Goal: Transaction & Acquisition: Purchase product/service

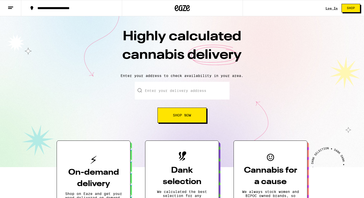
type input "[STREET_ADDRESS]"
type input "Apt. 419"
click at [172, 111] on button "Shop Now" at bounding box center [181, 114] width 49 height 15
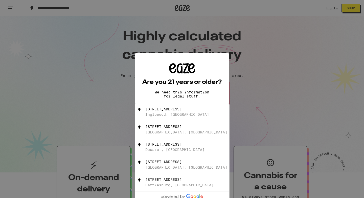
click at [171, 116] on div "Inglewood, [GEOGRAPHIC_DATA]" at bounding box center [177, 114] width 64 height 4
type input "[STREET_ADDRESS]"
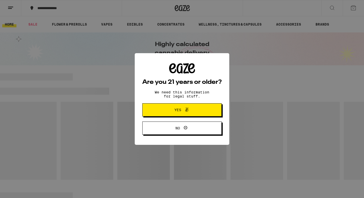
click at [159, 106] on button "Yes" at bounding box center [181, 109] width 79 height 13
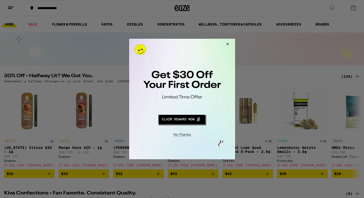
click at [227, 45] on button "Close Modal" at bounding box center [227, 45] width 14 height 12
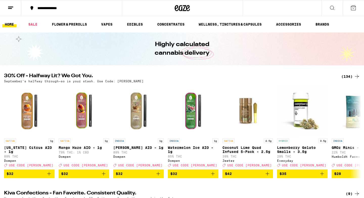
click at [332, 6] on icon at bounding box center [332, 8] width 6 height 6
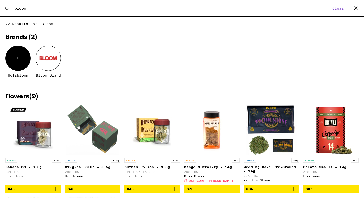
type input "bloom"
click at [54, 59] on div at bounding box center [48, 57] width 25 height 25
